Goal: Task Accomplishment & Management: Use online tool/utility

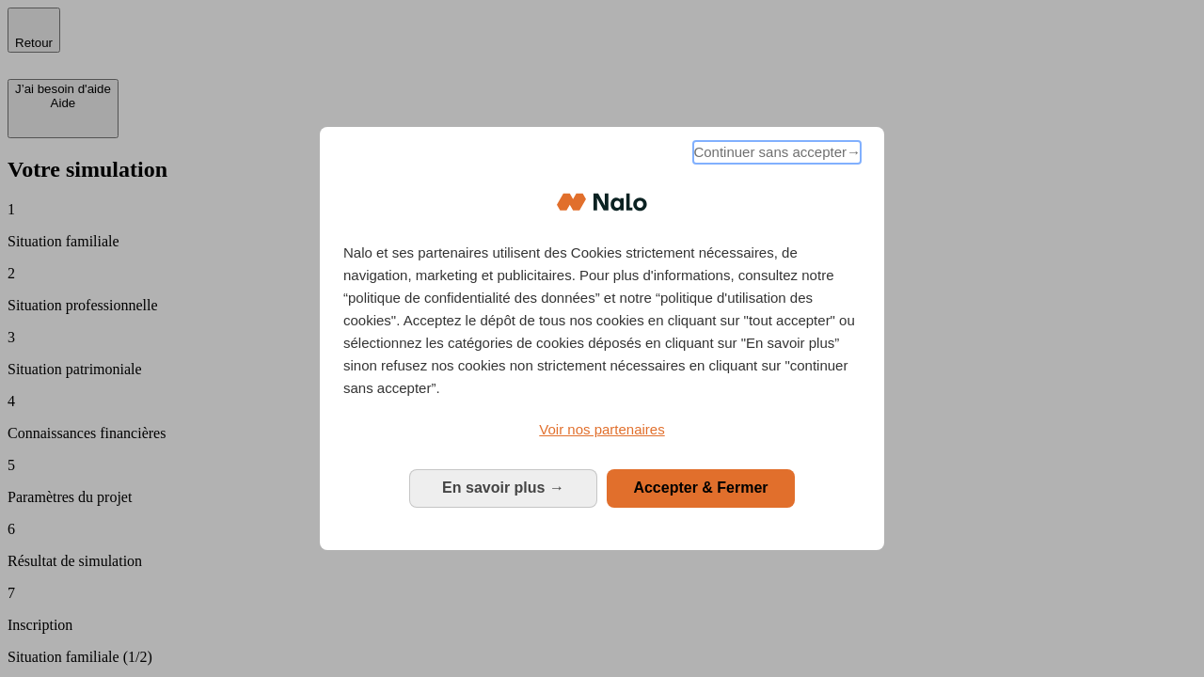
click at [775, 155] on span "Continuer sans accepter →" at bounding box center [776, 152] width 167 height 23
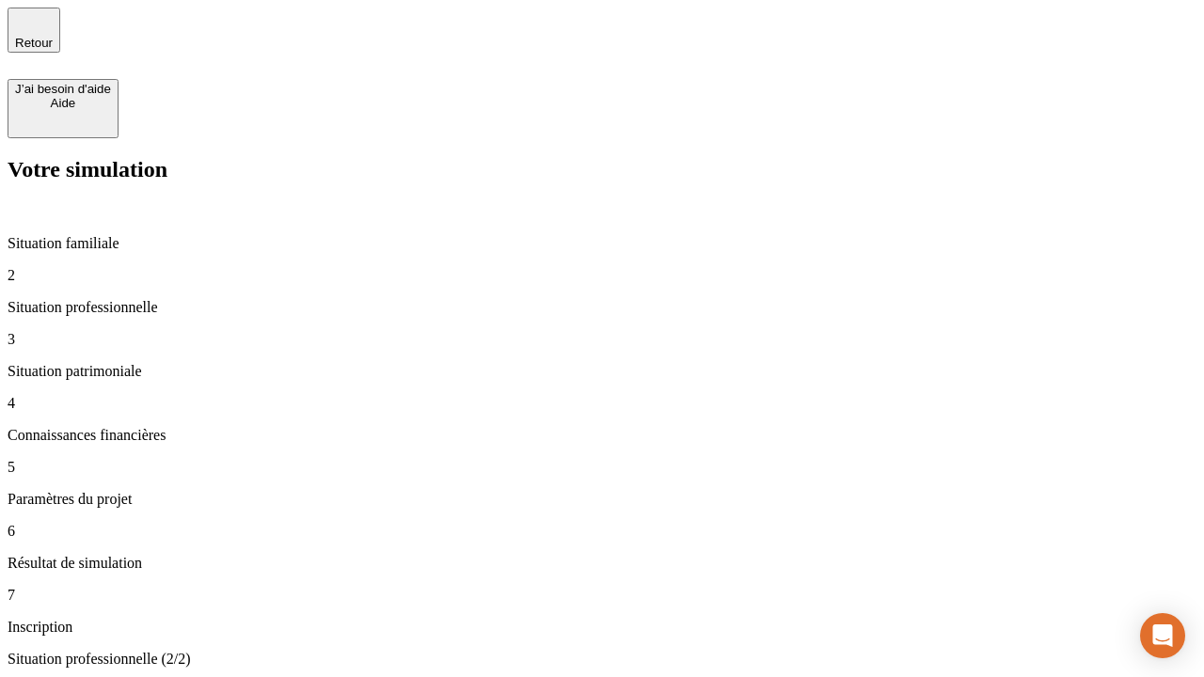
type input "30 000"
type input "1 000"
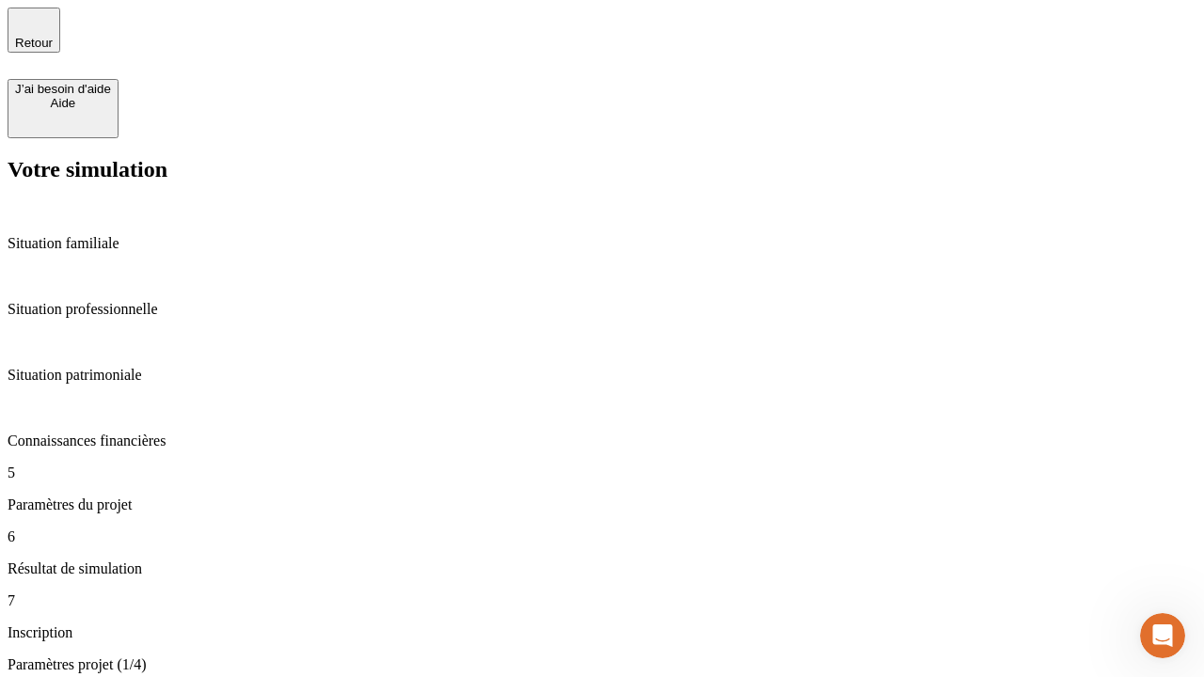
type input "65"
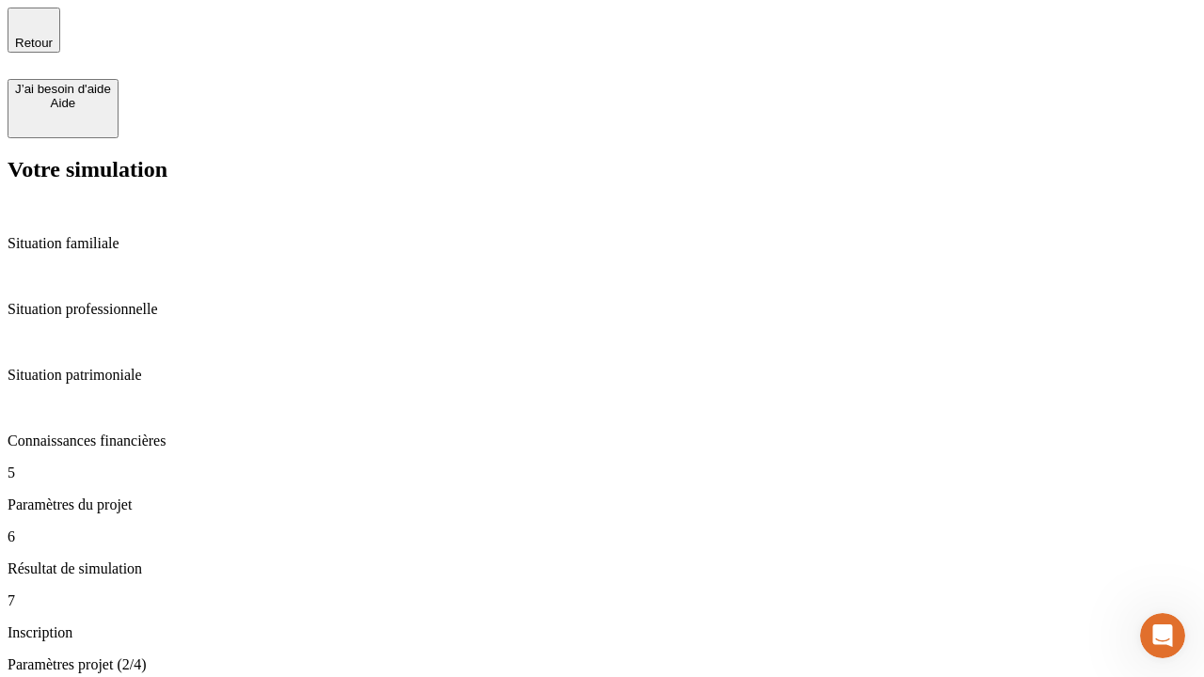
type input "5 000"
type input "640"
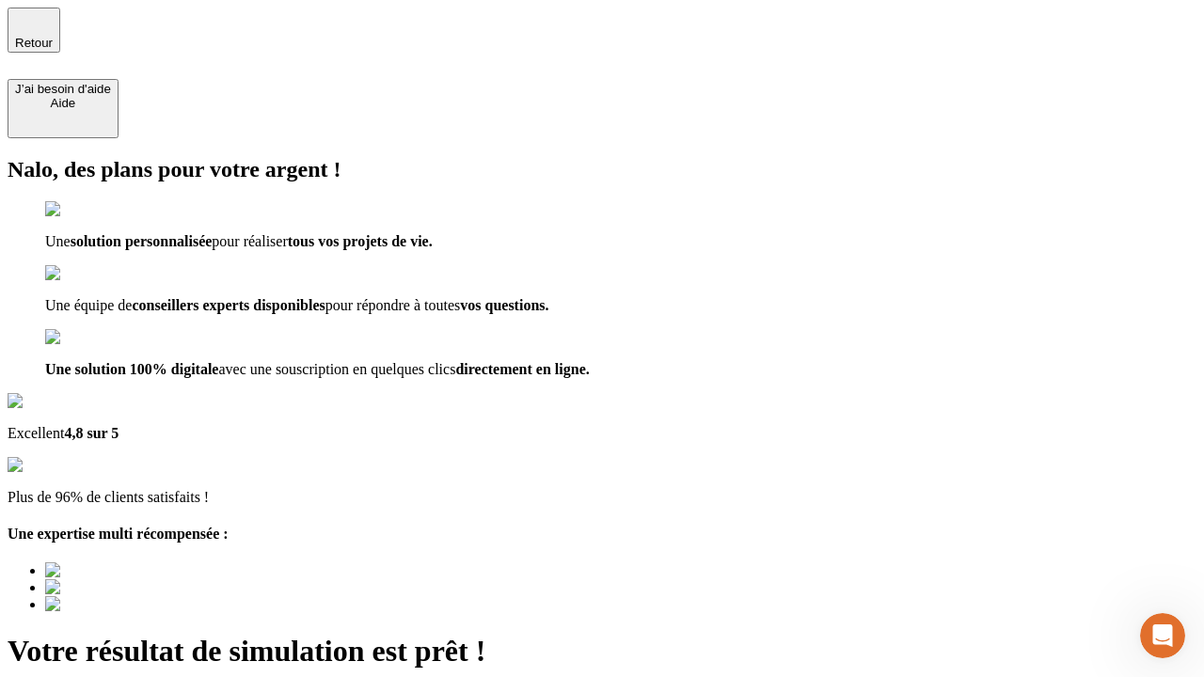
type input "[EMAIL_ADDRESS][DOMAIN_NAME]"
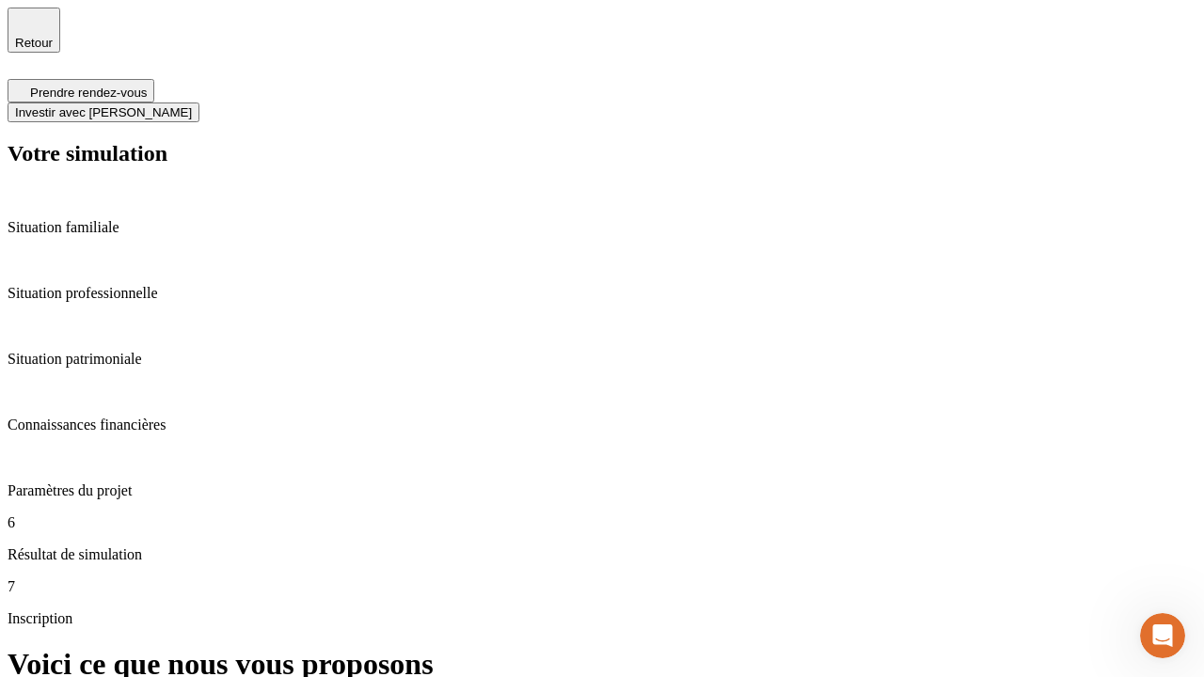
click at [192, 105] on span "Investir avec [PERSON_NAME]" at bounding box center [103, 112] width 177 height 14
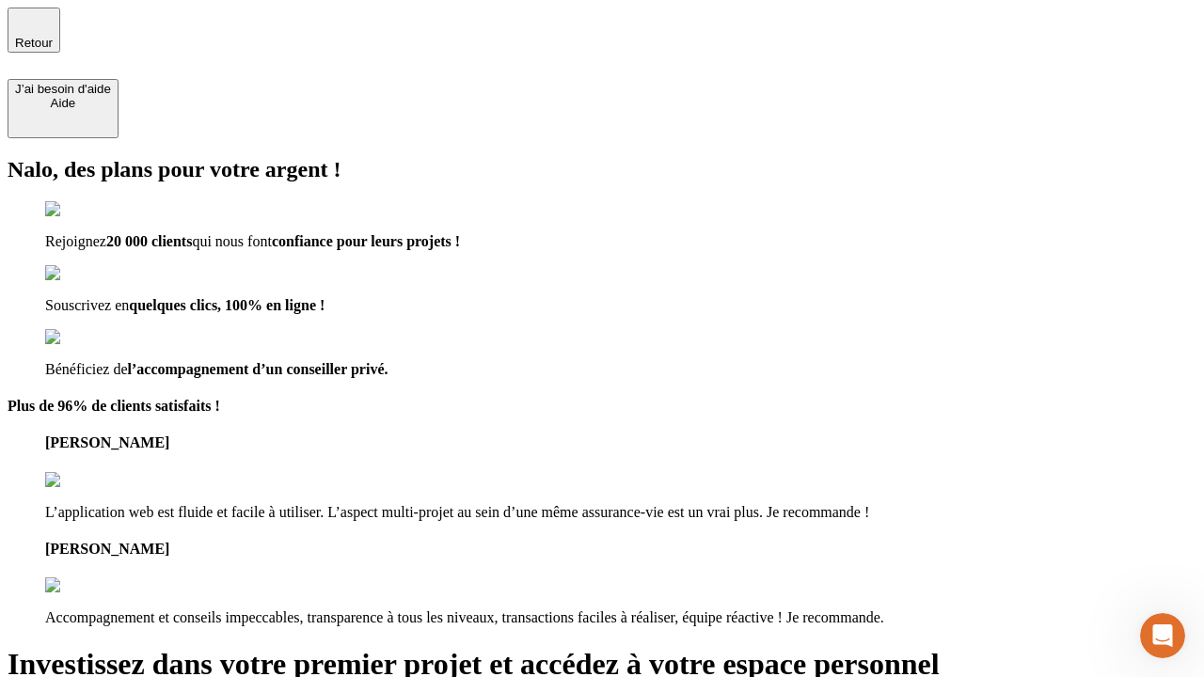
type input "[EMAIL_ADDRESS][DOMAIN_NAME]"
